Goal: Task Accomplishment & Management: Use online tool/utility

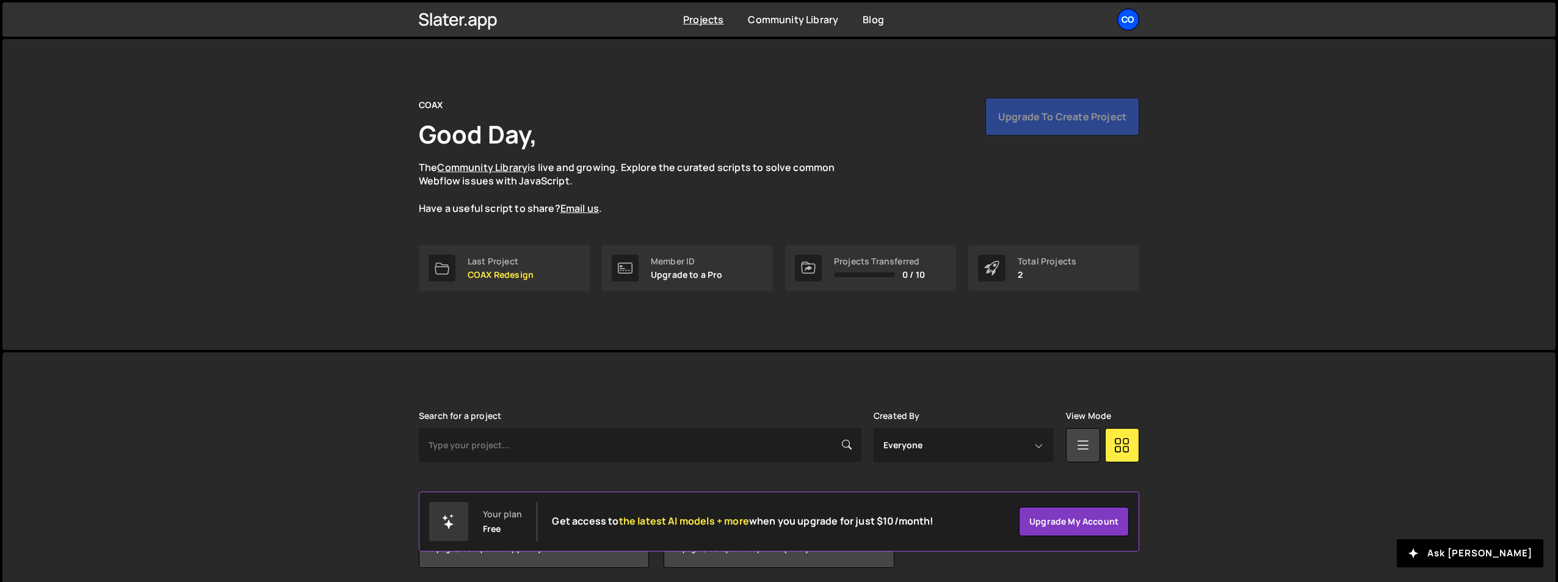
click at [1126, 21] on div "CO" at bounding box center [1128, 20] width 22 height 22
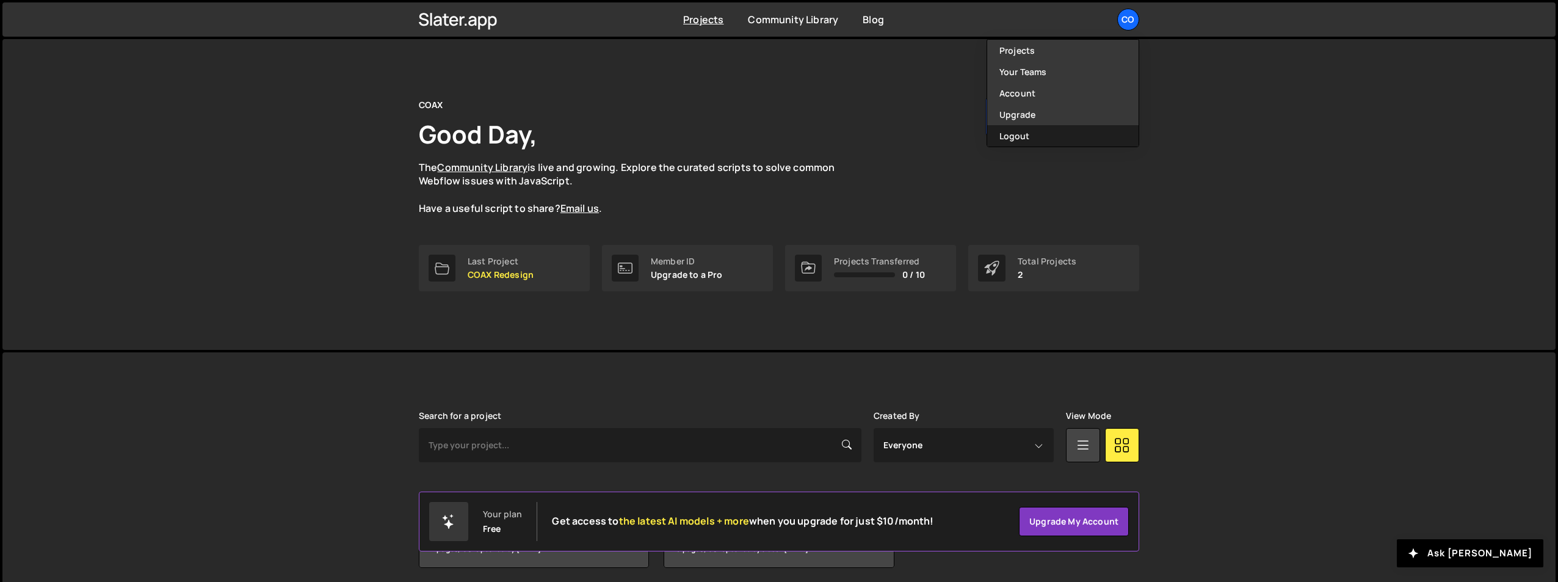
click at [1028, 137] on button "Logout" at bounding box center [1062, 135] width 151 height 21
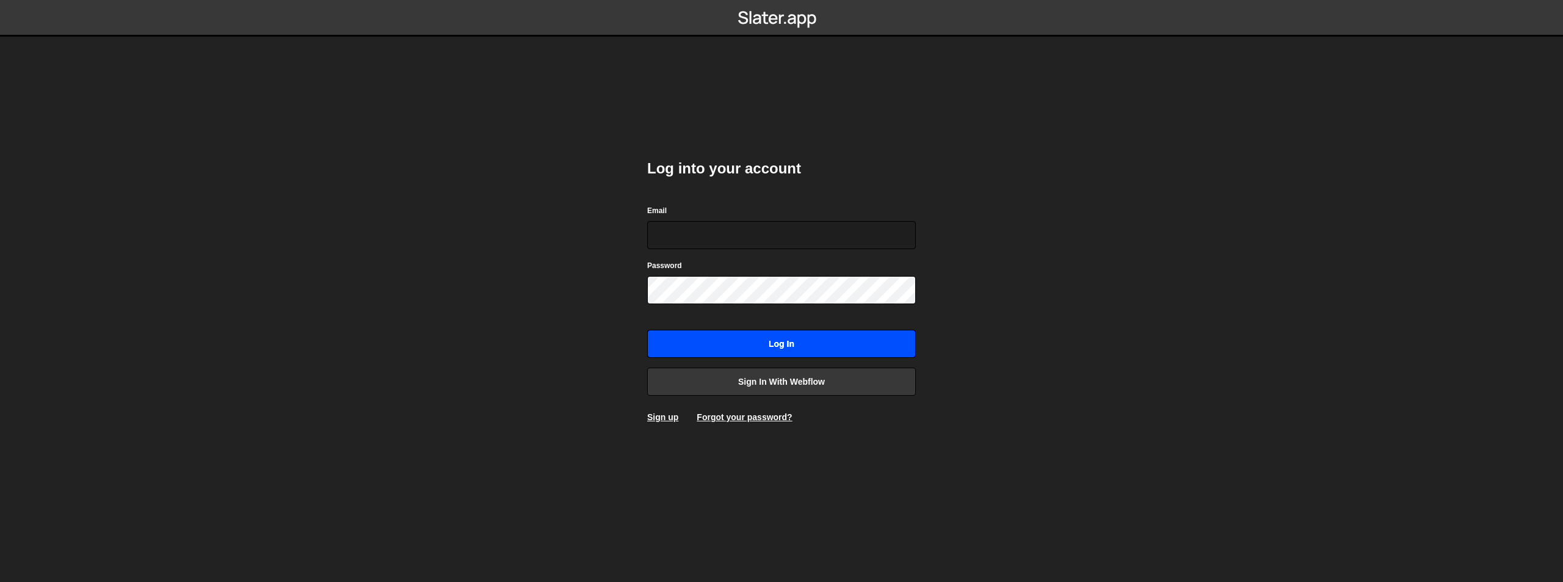
type input "team-creative@shijigroup.com"
click at [758, 336] on input "Log in" at bounding box center [781, 344] width 269 height 28
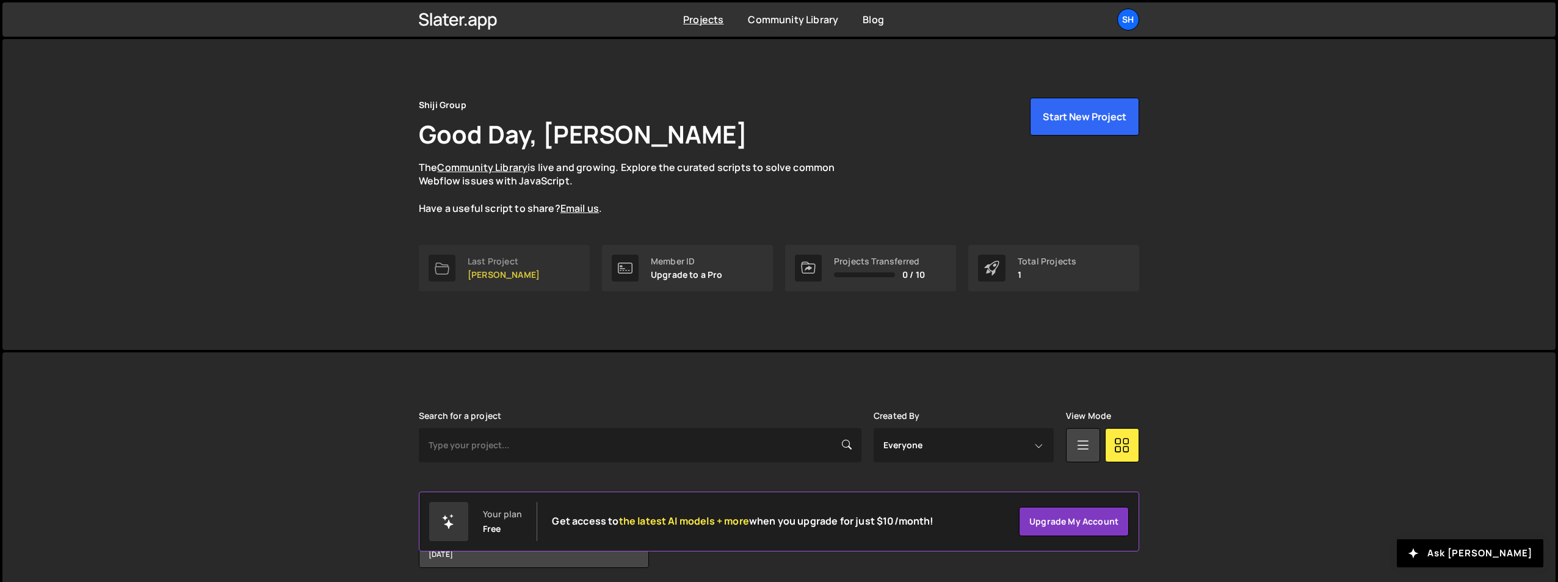
click at [498, 280] on link "Last Project Shiji Relaunch" at bounding box center [504, 268] width 171 height 46
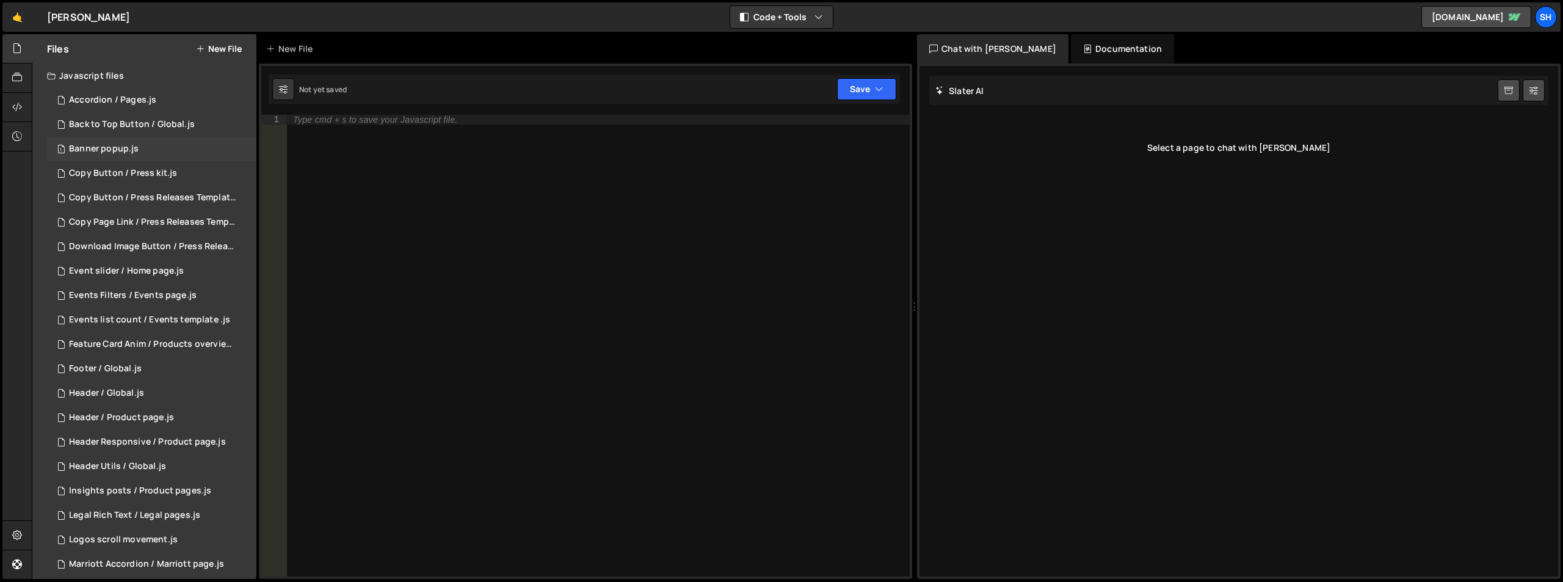
click at [98, 150] on div "Banner popup.js" at bounding box center [104, 148] width 70 height 11
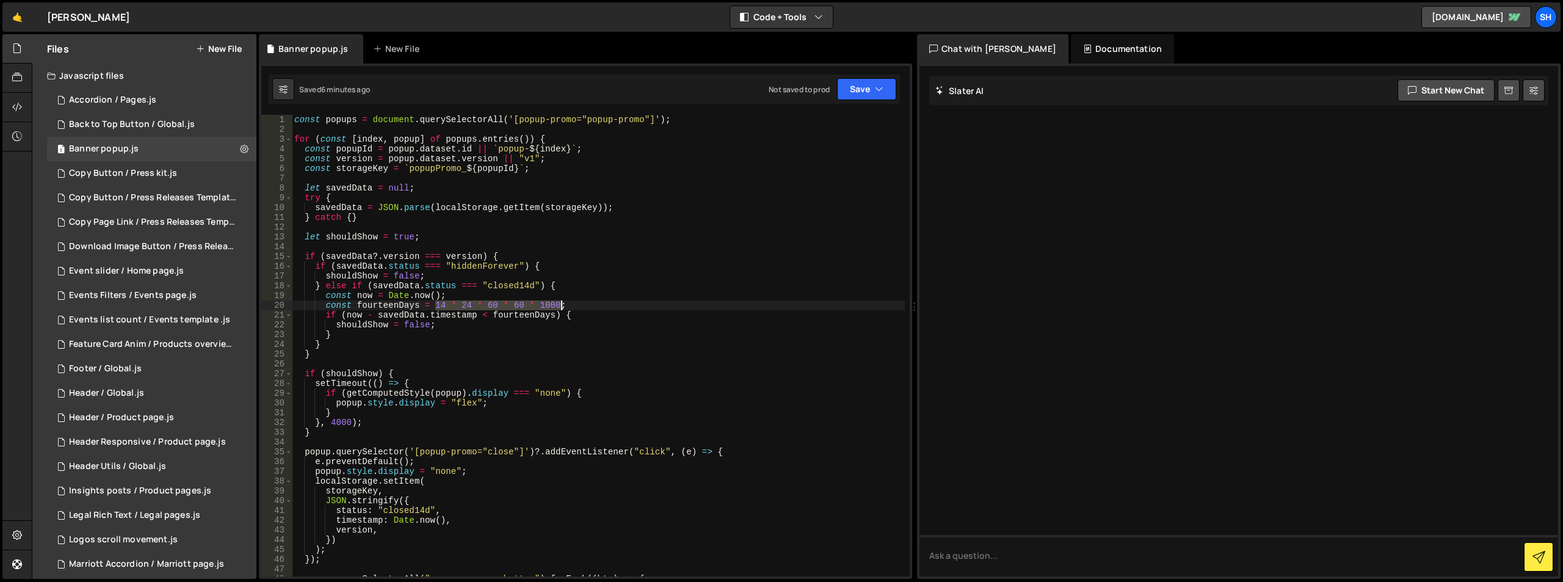
drag, startPoint x: 436, startPoint y: 303, endPoint x: 559, endPoint y: 303, distance: 123.3
click at [559, 303] on div "const popups = document . querySelectorAll ( '[popup-promo="popup-promo"]' ) ; …" at bounding box center [598, 355] width 613 height 481
click at [380, 346] on div "const popups = document . querySelectorAll ( '[popup-promo="popup-promo"]' ) ; …" at bounding box center [598, 355] width 613 height 481
type textarea "}"
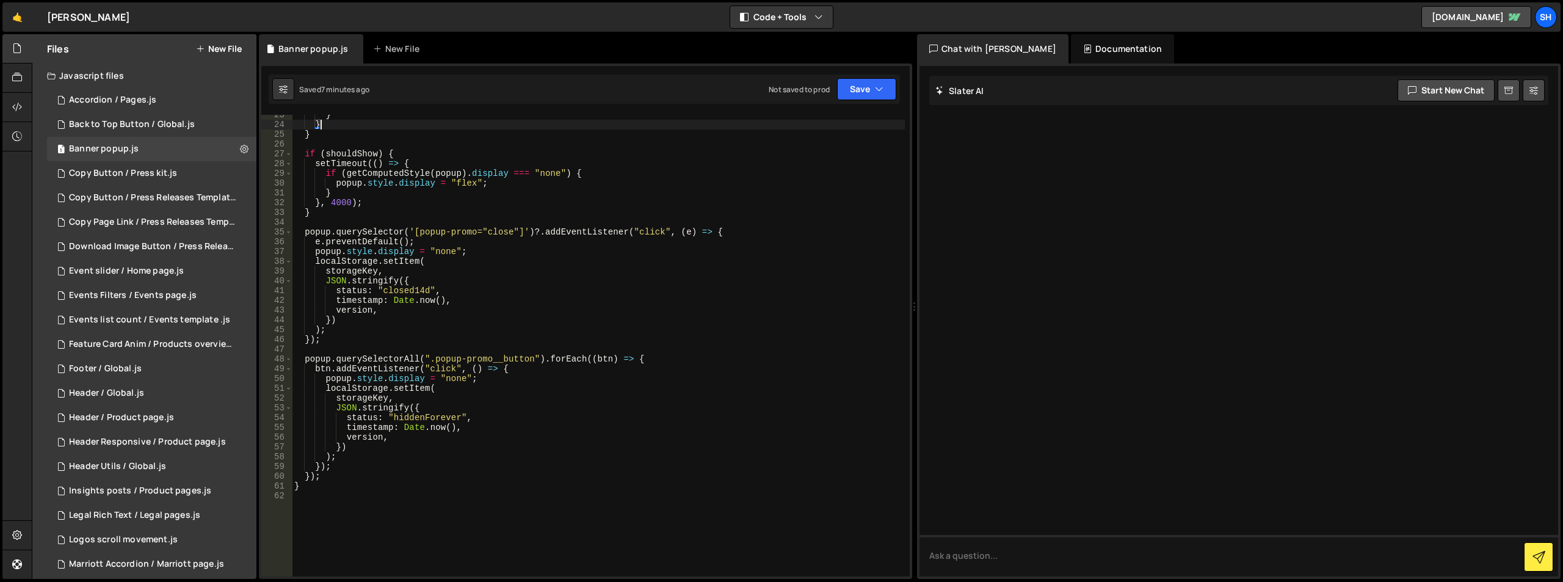
scroll to position [220, 0]
